Goal: Use online tool/utility: Utilize a website feature to perform a specific function

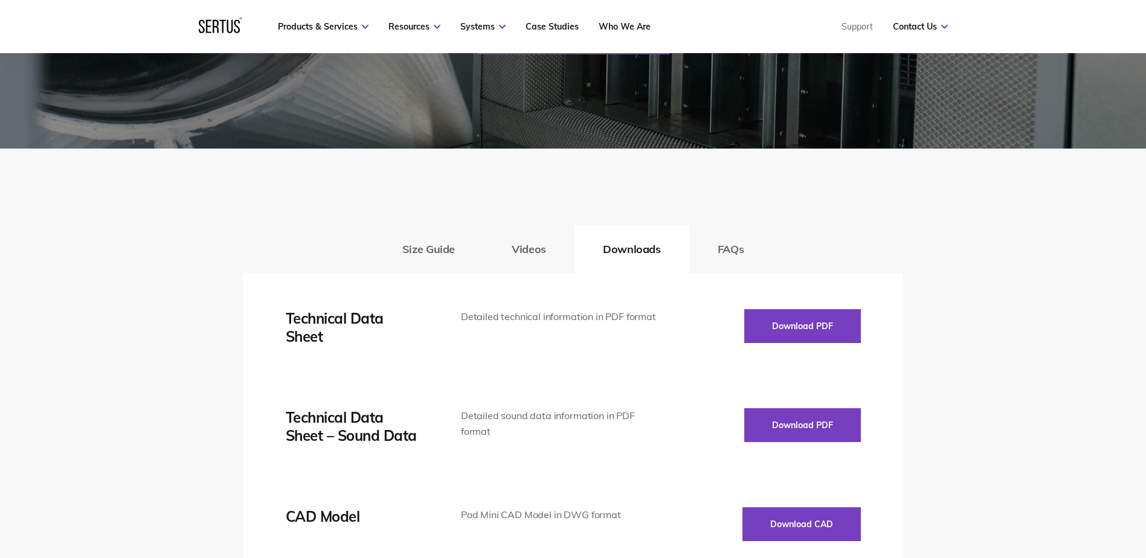
scroll to position [1712, 0]
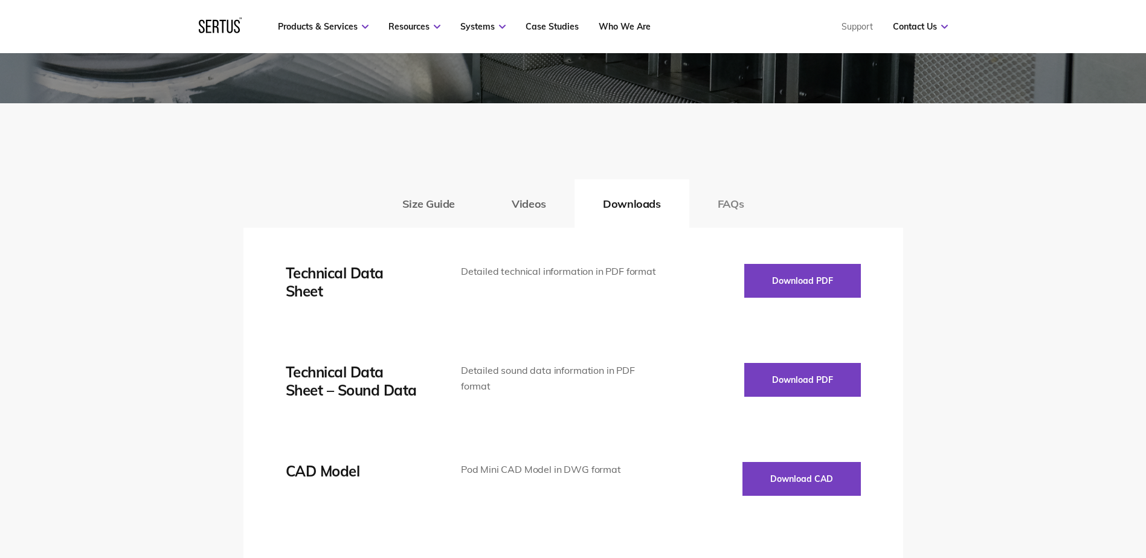
click at [723, 202] on button "FAQs" at bounding box center [730, 203] width 83 height 48
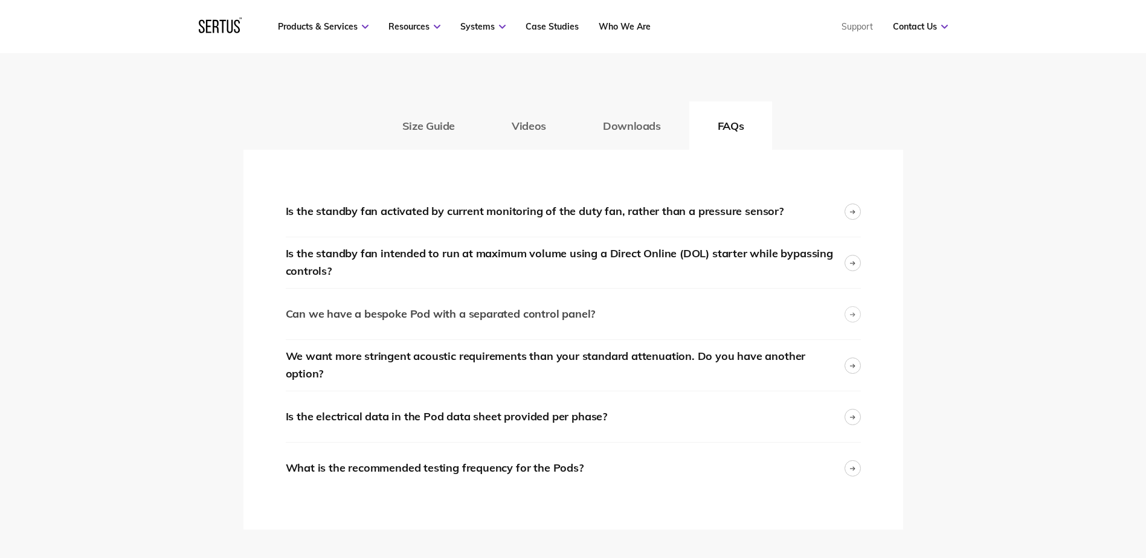
scroll to position [1813, 0]
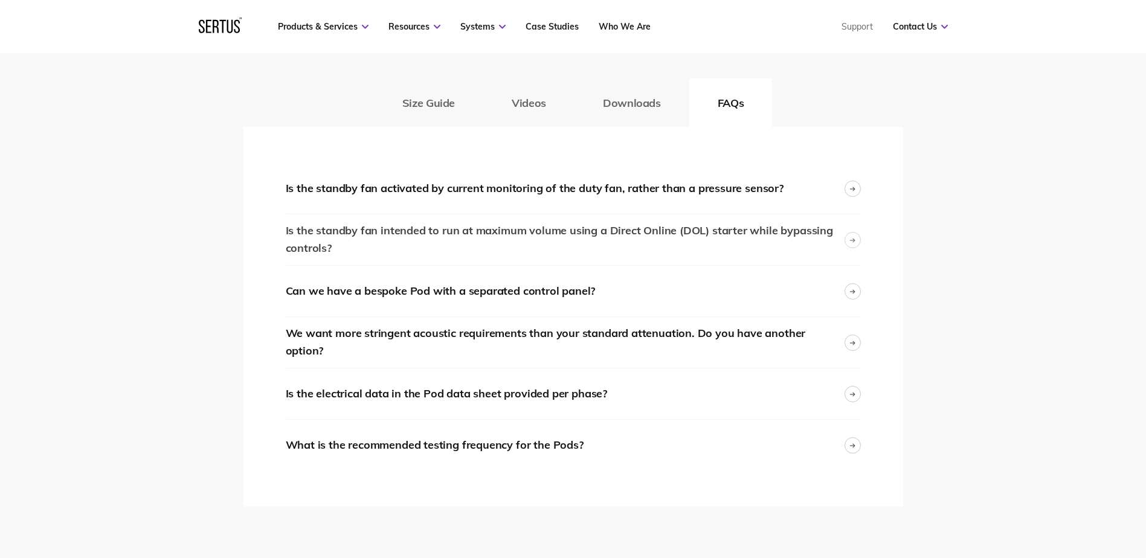
click at [572, 237] on div "Is the standby fan intended to run at maximum volume using a Direct Online (DOL…" at bounding box center [565, 239] width 559 height 35
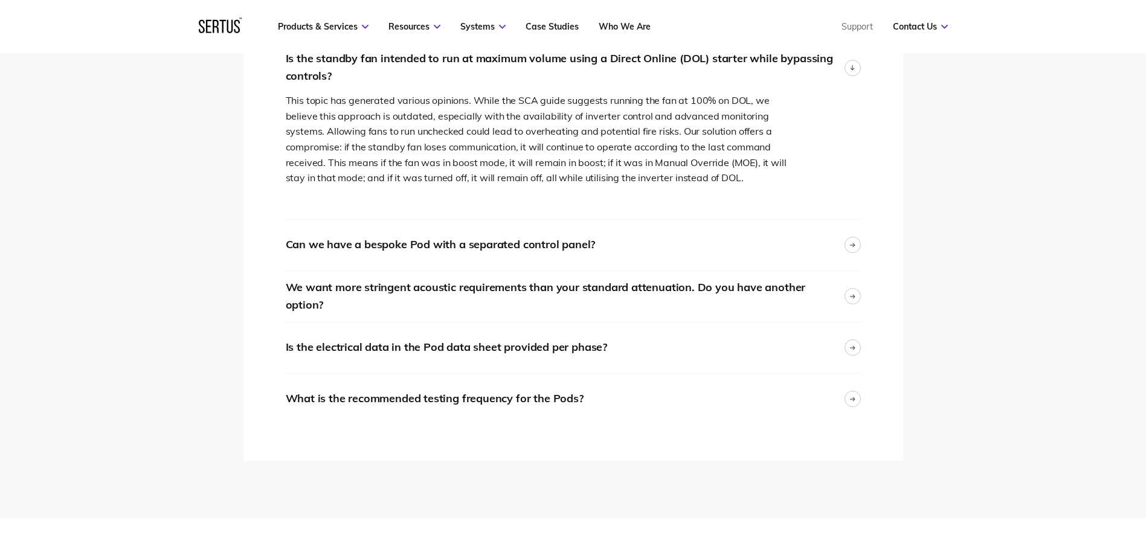
scroll to position [2014, 0]
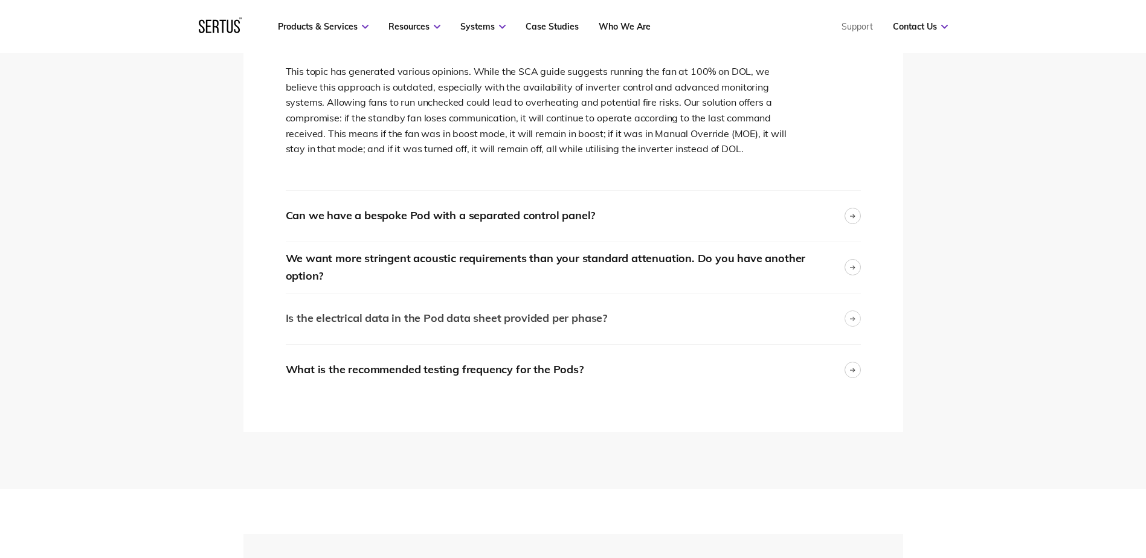
click at [651, 308] on div "Is the electrical data in the Pod data sheet provided per phase?" at bounding box center [573, 319] width 575 height 51
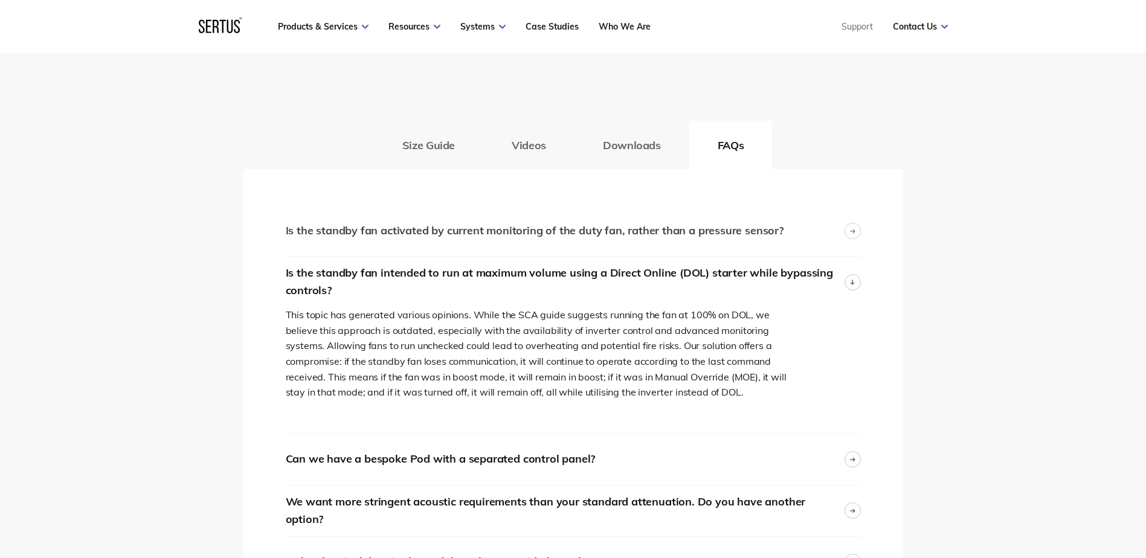
scroll to position [1712, 0]
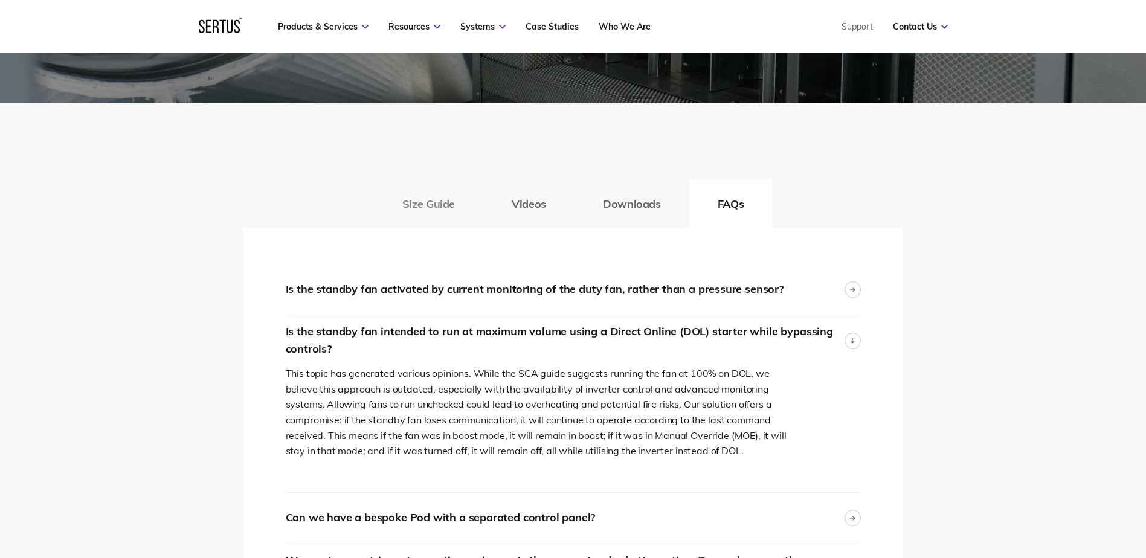
click at [468, 202] on button "Size Guide" at bounding box center [428, 203] width 109 height 48
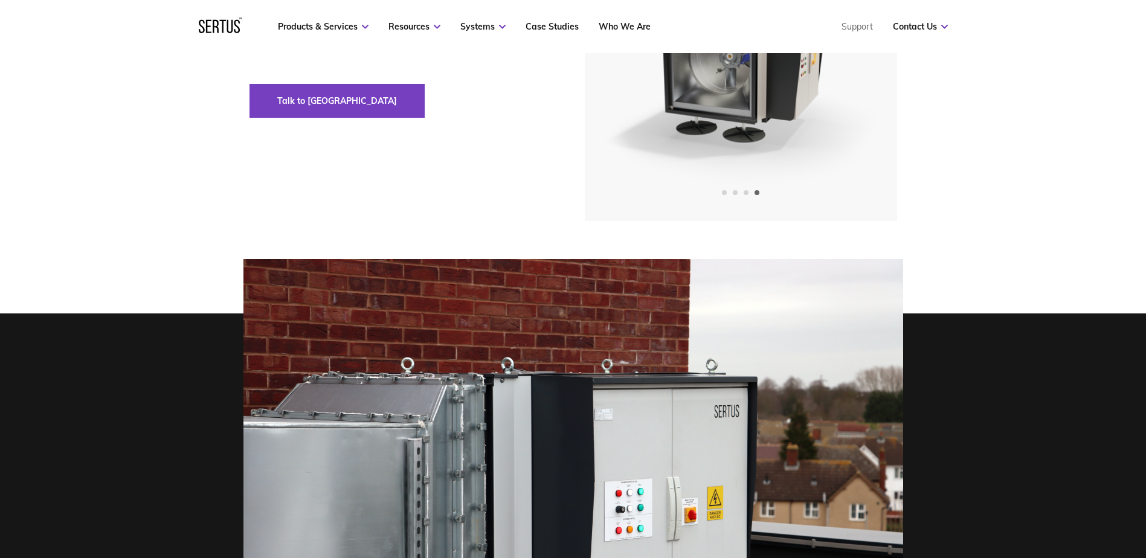
scroll to position [0, 0]
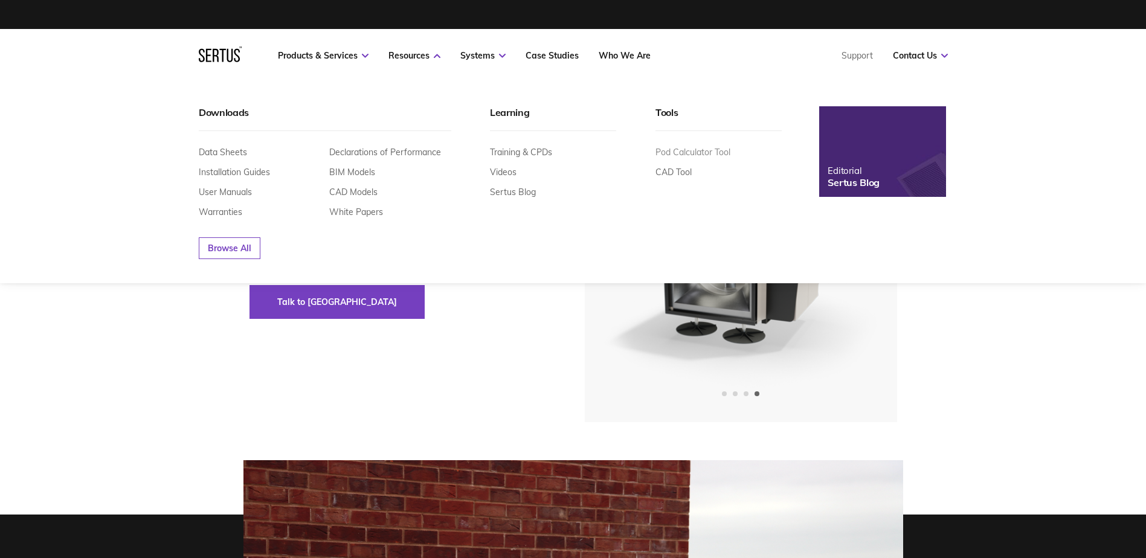
click at [666, 153] on link "Pod Calculator Tool" at bounding box center [693, 152] width 75 height 11
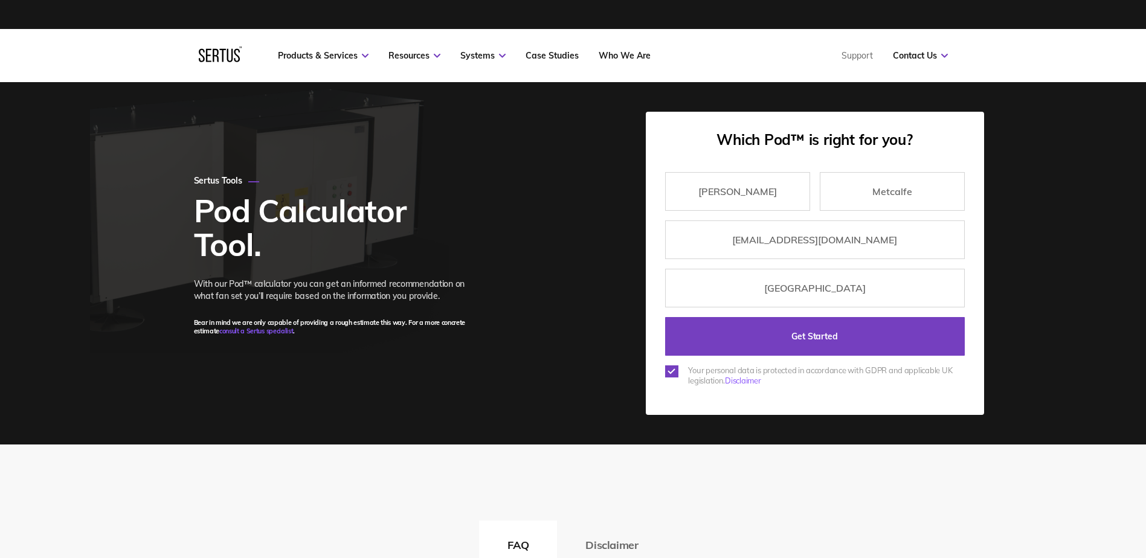
click at [716, 341] on input "Get Started" at bounding box center [815, 336] width 300 height 39
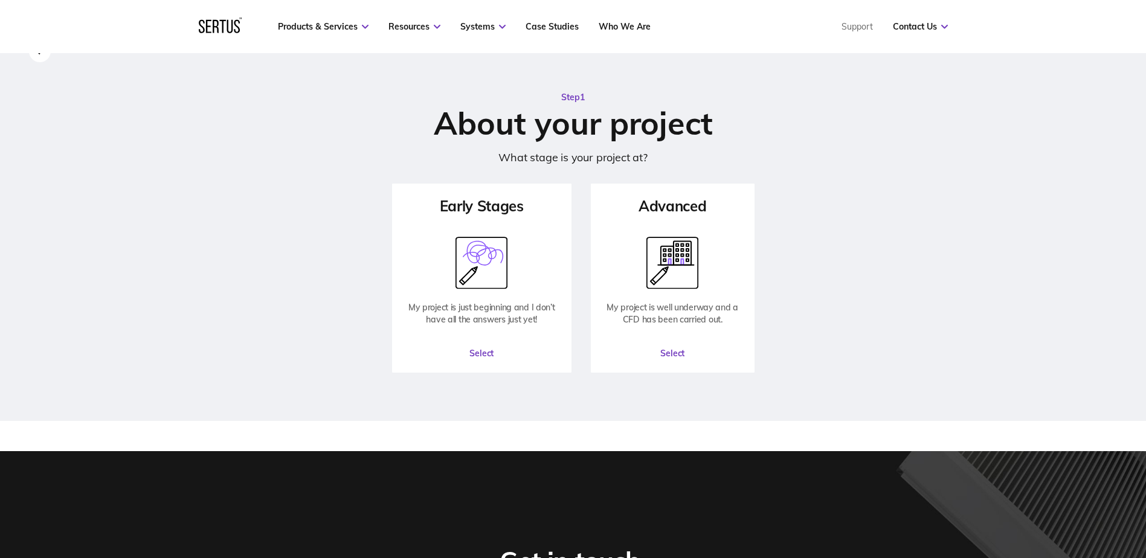
scroll to position [101, 0]
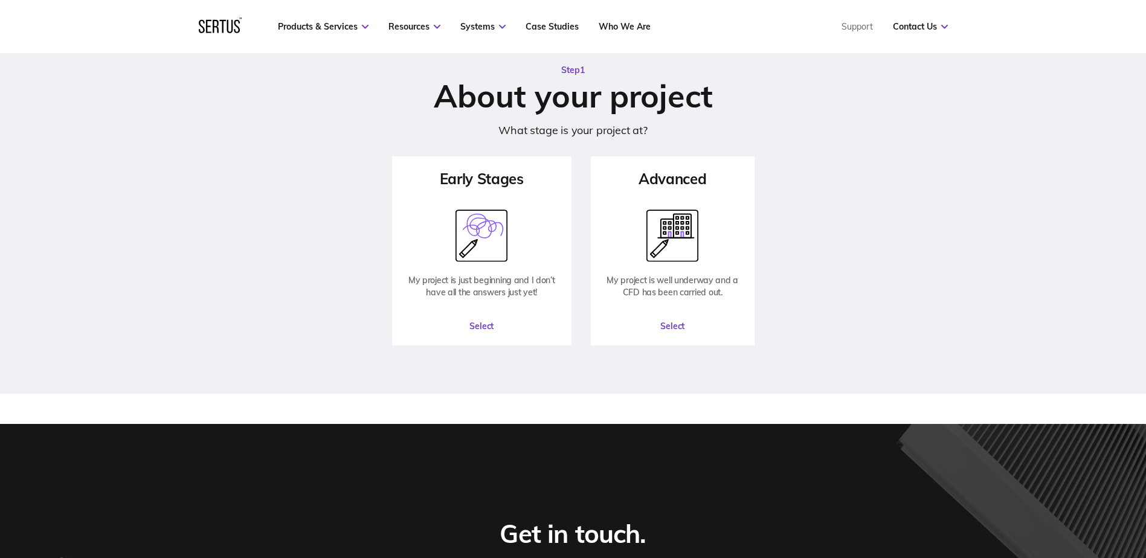
click at [485, 321] on button "Select" at bounding box center [481, 326] width 177 height 36
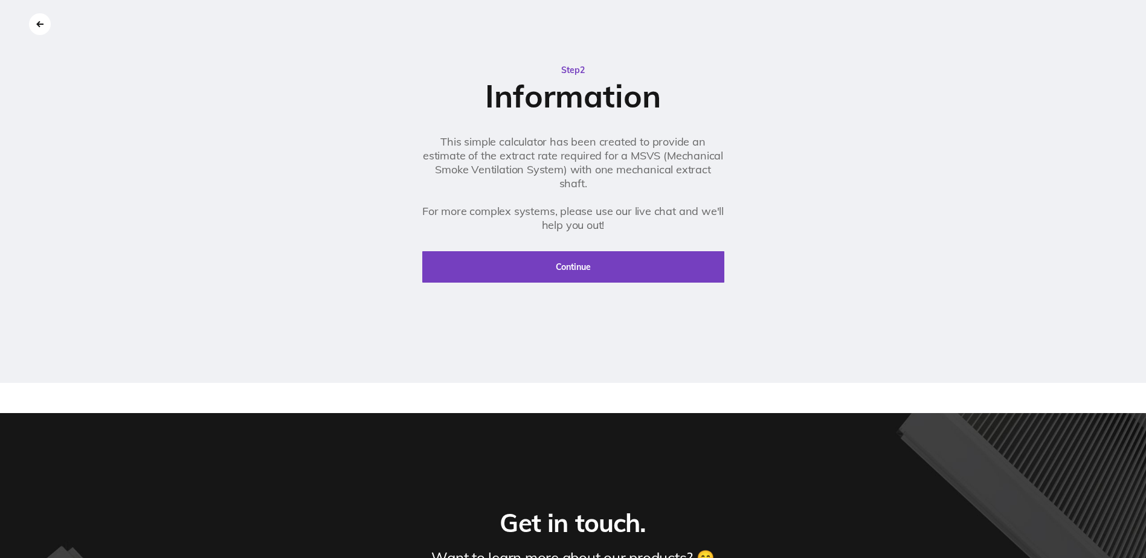
scroll to position [0, 0]
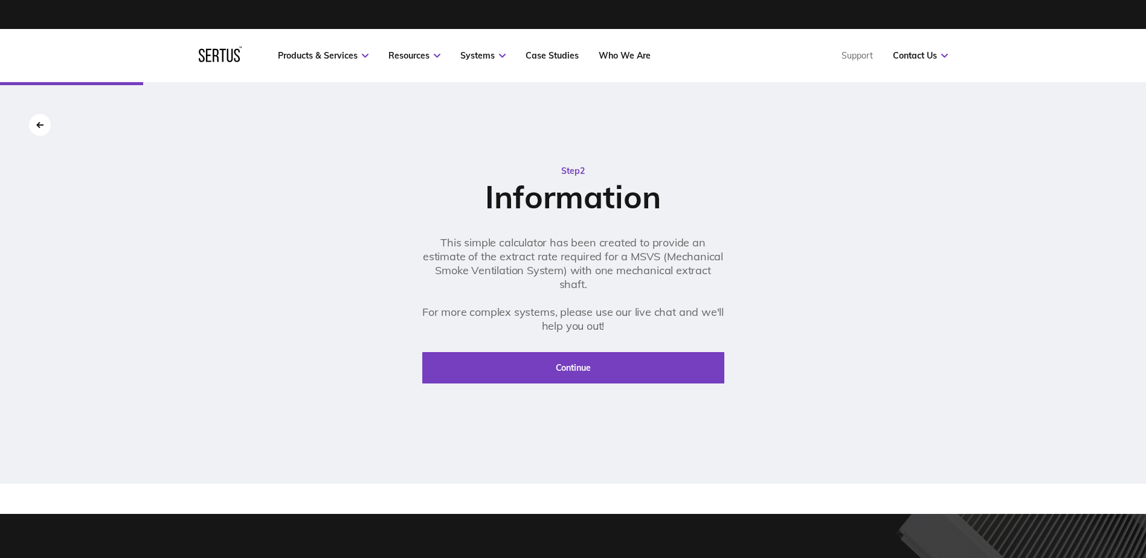
click at [495, 358] on button "Continue" at bounding box center [573, 367] width 302 height 31
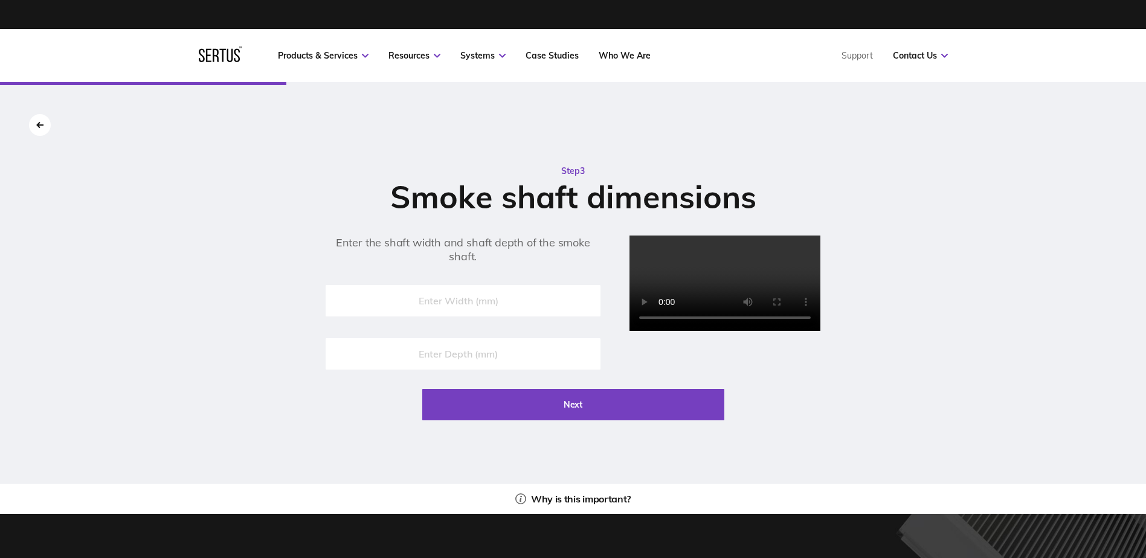
click at [464, 298] on input "number" at bounding box center [463, 300] width 275 height 31
click at [449, 303] on input "number" at bounding box center [463, 300] width 275 height 31
click at [448, 353] on input "number" at bounding box center [463, 353] width 275 height 31
type input "913"
click at [470, 297] on input "number" at bounding box center [463, 300] width 275 height 31
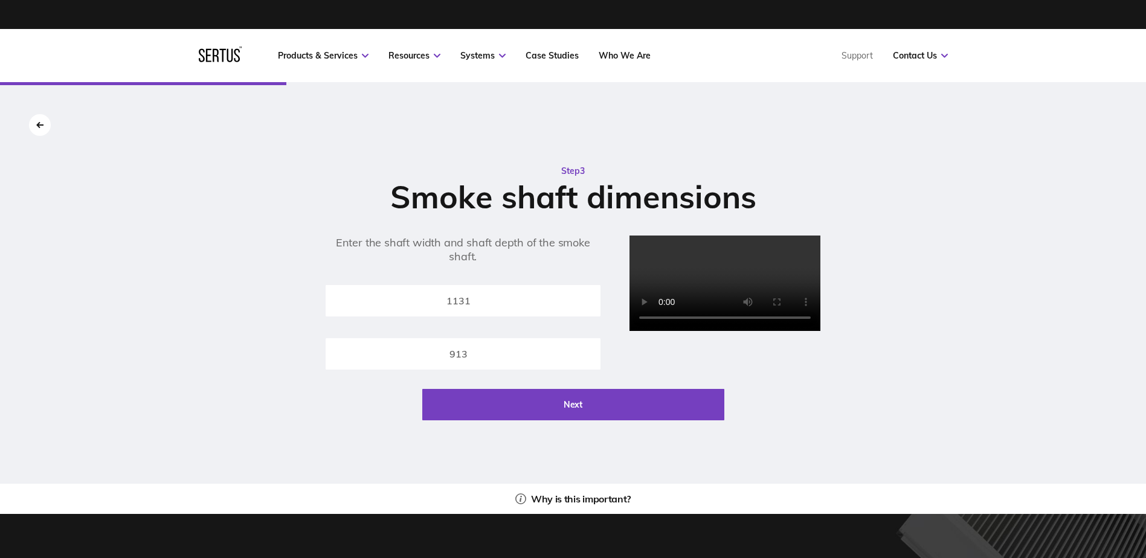
type input "1131"
click at [546, 407] on button "Next" at bounding box center [573, 404] width 302 height 31
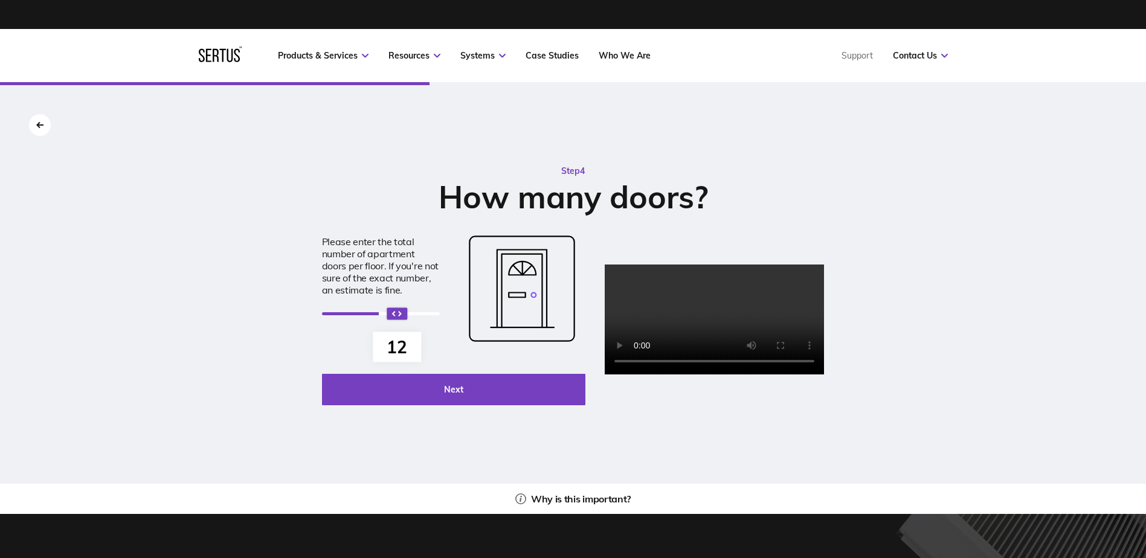
drag, startPoint x: 271, startPoint y: 313, endPoint x: 337, endPoint y: 324, distance: 66.7
click at [337, 324] on div "12" at bounding box center [381, 314] width 118 height 22
click at [409, 393] on button "Next" at bounding box center [454, 389] width 264 height 31
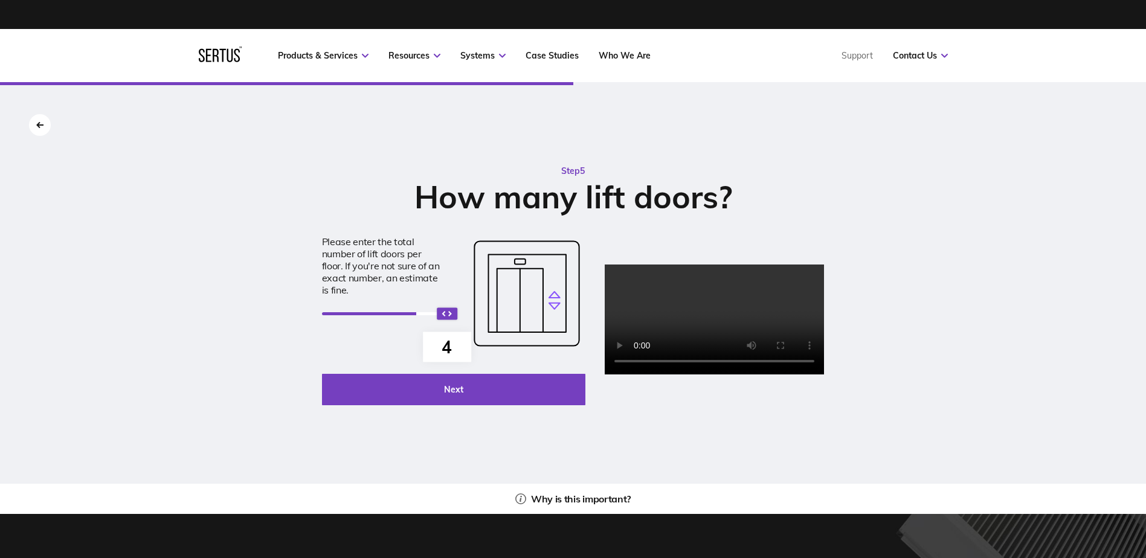
drag, startPoint x: 268, startPoint y: 318, endPoint x: 378, endPoint y: 324, distance: 110.1
click at [378, 324] on div "4" at bounding box center [381, 314] width 118 height 22
click at [466, 402] on button "Next" at bounding box center [454, 389] width 264 height 31
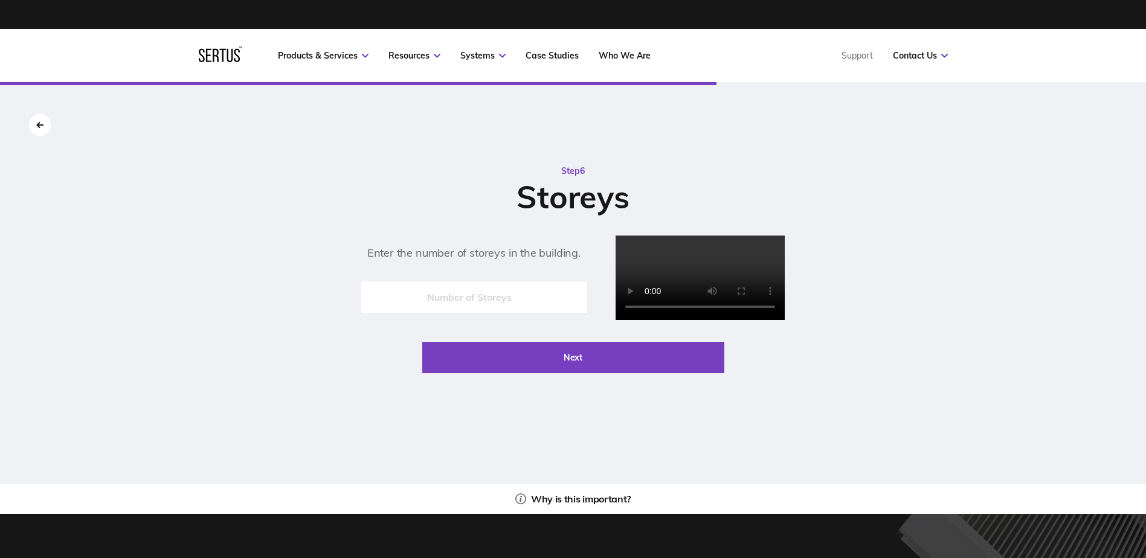
click at [465, 313] on input "number" at bounding box center [473, 297] width 225 height 31
type input "14"
click at [552, 373] on button "Next" at bounding box center [573, 357] width 302 height 31
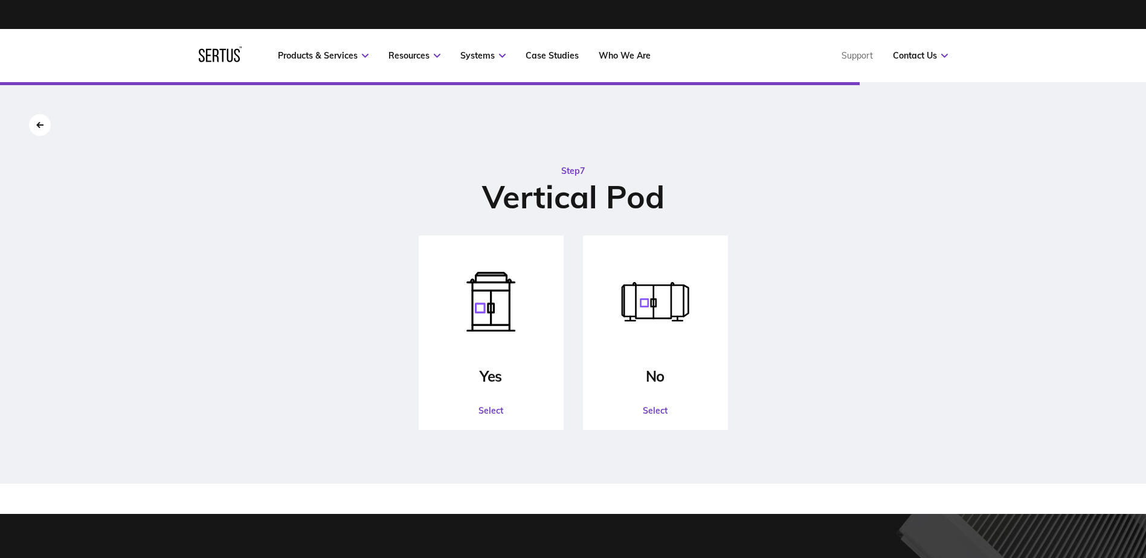
click at [657, 405] on button "Select" at bounding box center [655, 411] width 143 height 36
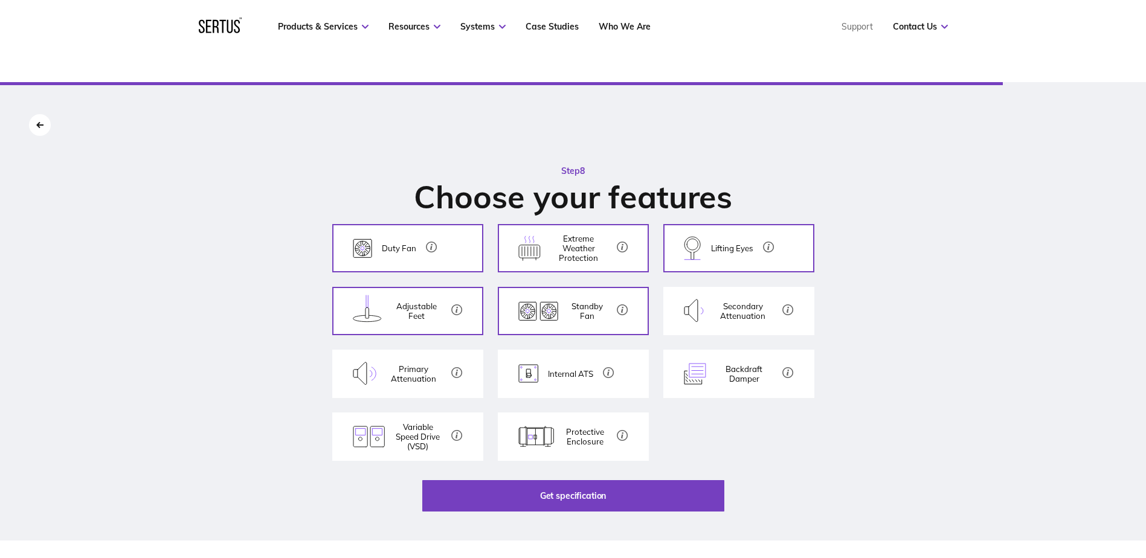
scroll to position [101, 0]
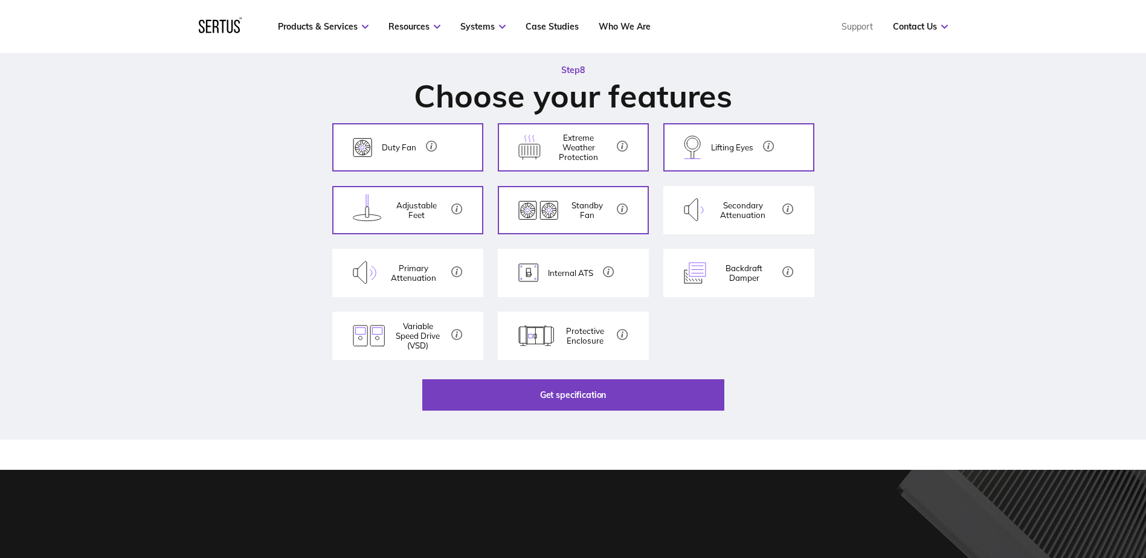
click at [645, 395] on button "Get specification" at bounding box center [573, 394] width 302 height 31
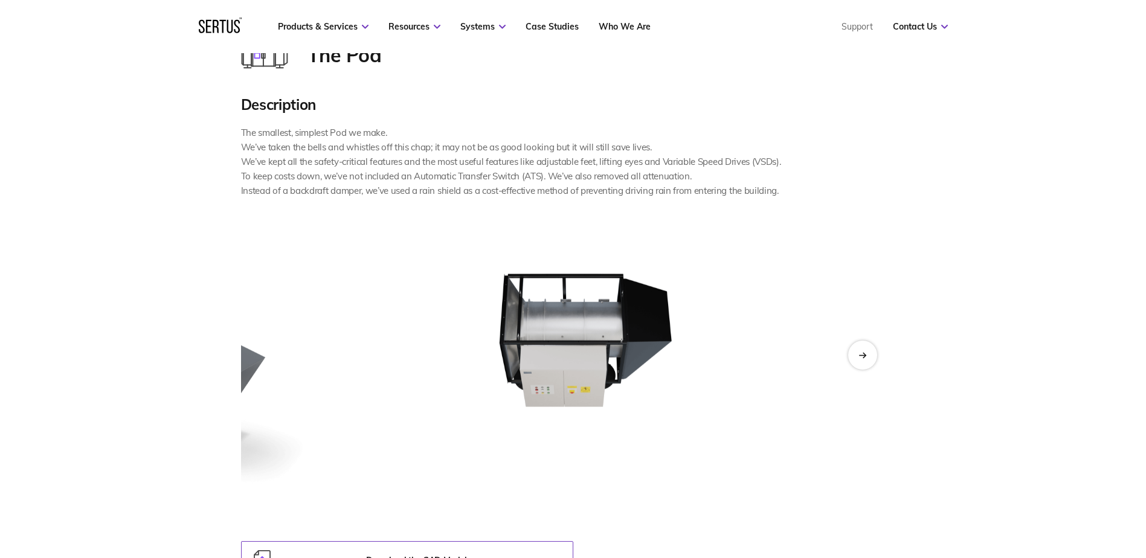
scroll to position [0, 0]
